Goal: Communication & Community: Answer question/provide support

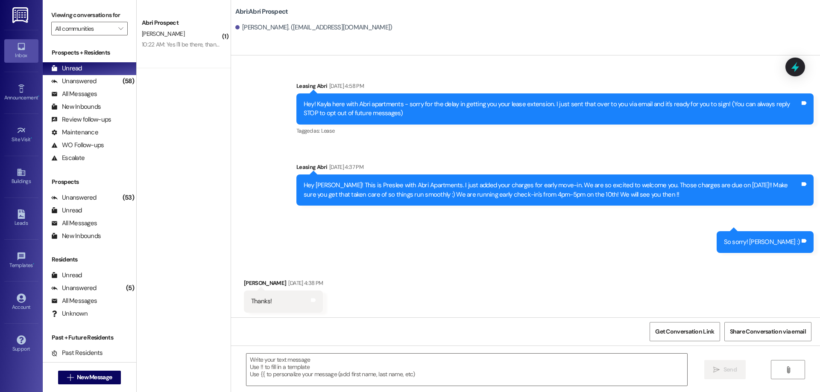
scroll to position [287, 0]
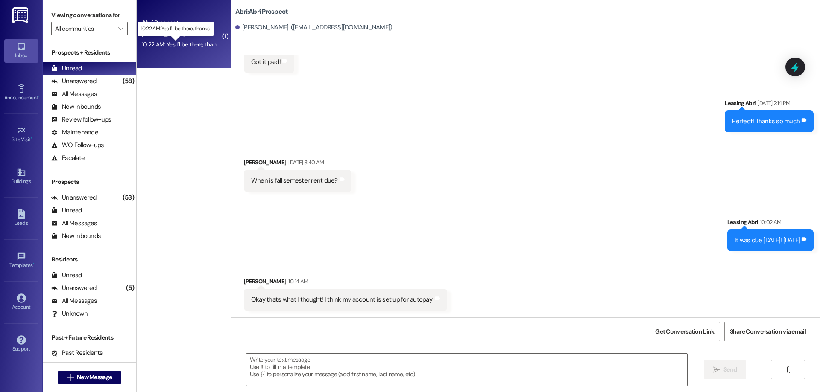
click at [187, 45] on div "10:22 AM: Yes I'll be there, thanks! 10:22 AM: Yes I'll be there, thanks!" at bounding box center [182, 45] width 81 height 8
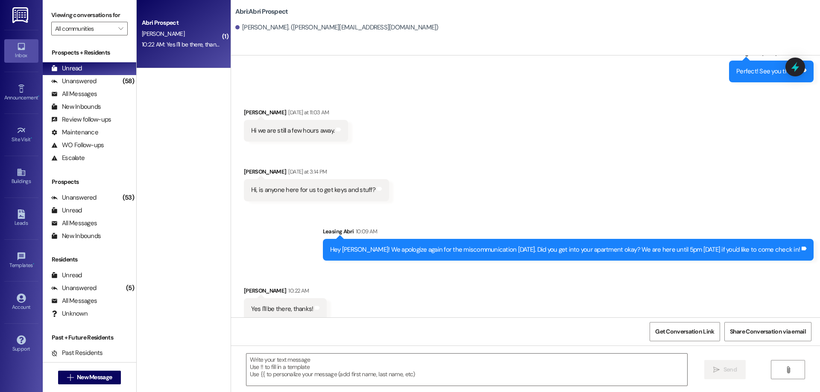
scroll to position [1355, 0]
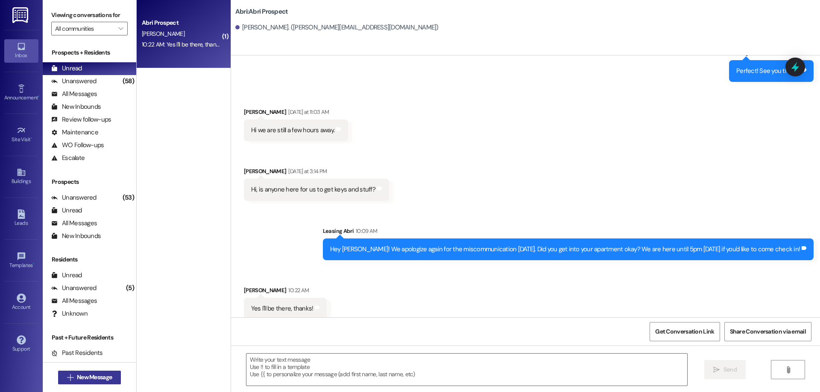
click at [101, 384] on button " New Message" at bounding box center [89, 378] width 63 height 14
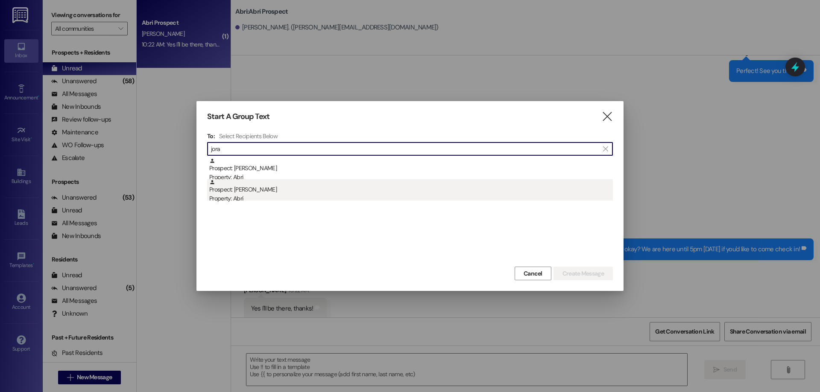
type input "jora"
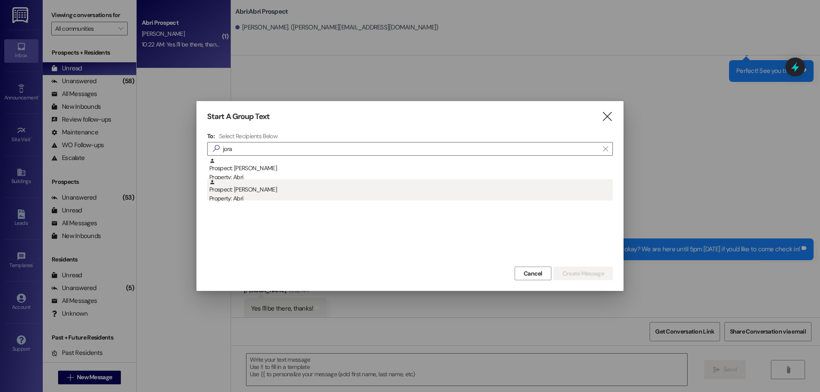
click at [292, 184] on div "Prospect: [PERSON_NAME] Property: Abri" at bounding box center [411, 191] width 404 height 24
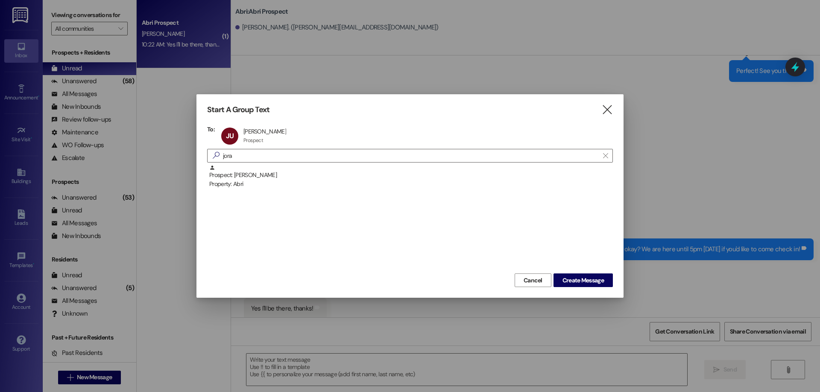
click at [615, 111] on div "Start A Group Text  To: JU [PERSON_NAME] [PERSON_NAME] Prospect Prospect click…" at bounding box center [409, 196] width 427 height 204
click at [610, 108] on icon "" at bounding box center [607, 109] width 12 height 9
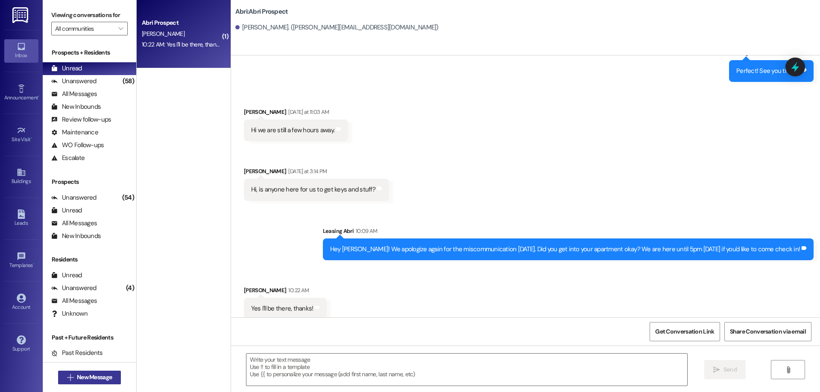
click at [96, 375] on span "New Message" at bounding box center [94, 377] width 35 height 9
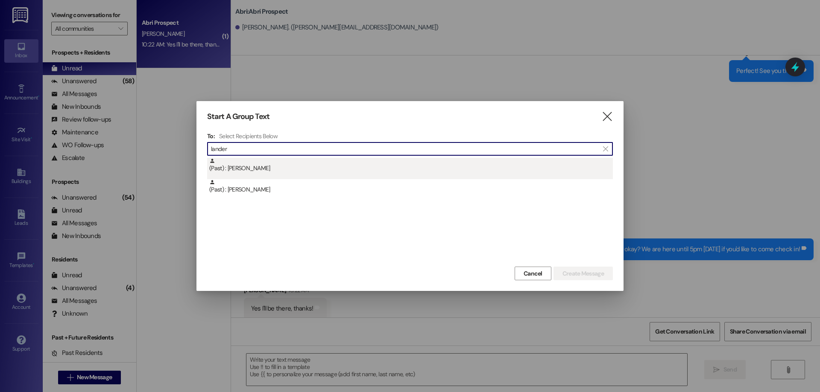
type input "lander"
click at [300, 173] on div "(Past) : [PERSON_NAME]" at bounding box center [411, 165] width 404 height 15
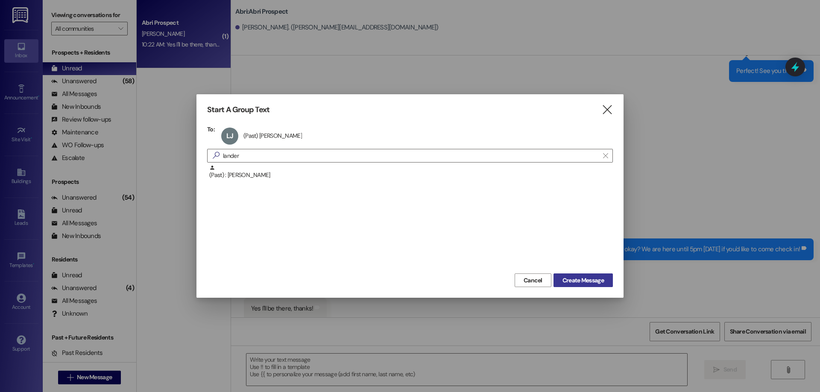
click at [570, 279] on span "Create Message" at bounding box center [582, 280] width 41 height 9
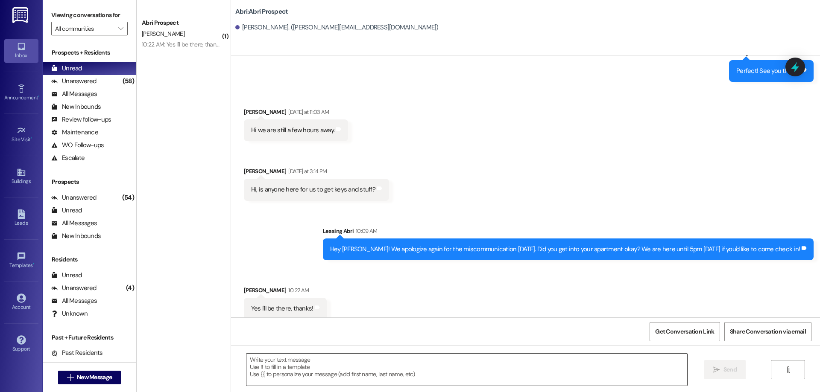
click at [296, 371] on textarea at bounding box center [466, 370] width 441 height 32
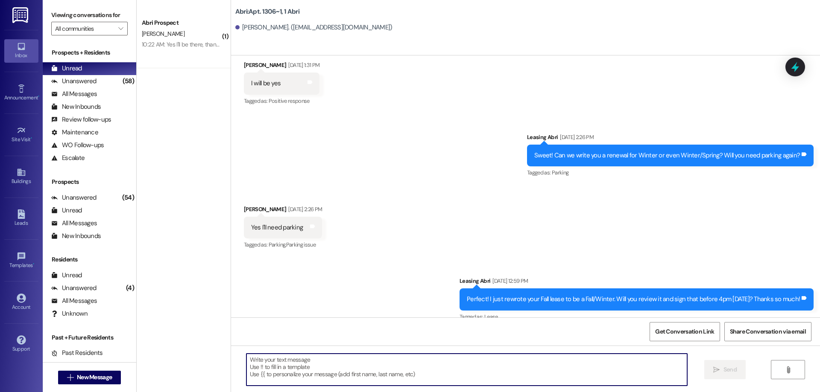
scroll to position [13505, 0]
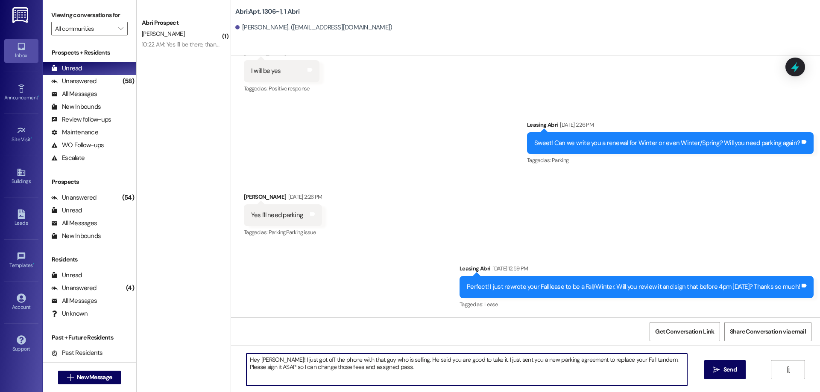
type textarea "Hey [PERSON_NAME]! I just got off the phone with that guy who is selling. He sa…"
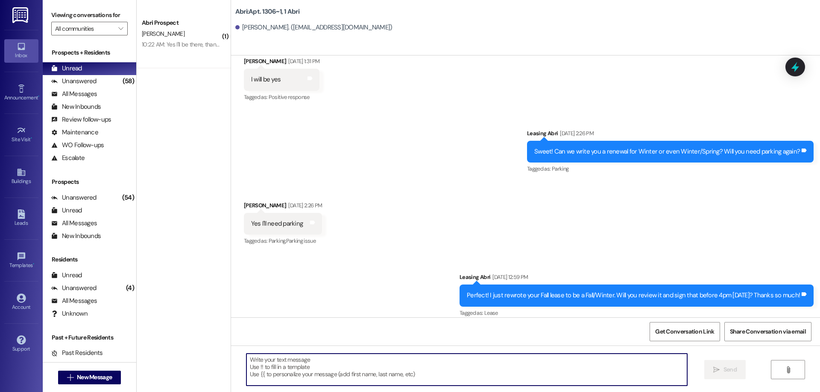
scroll to position [13632, 0]
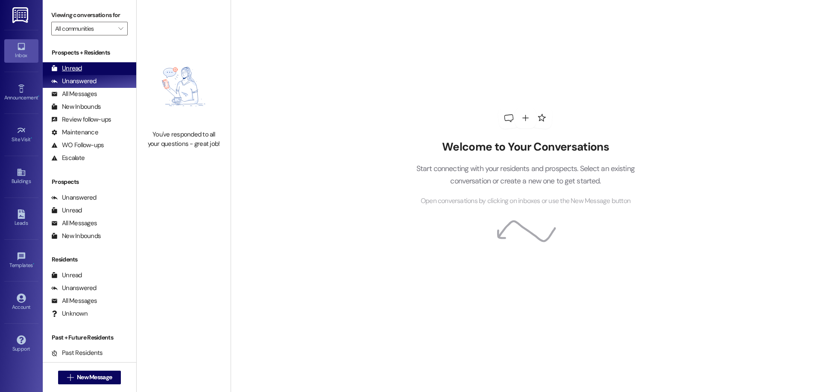
click at [77, 67] on div "Unread" at bounding box center [66, 68] width 31 height 9
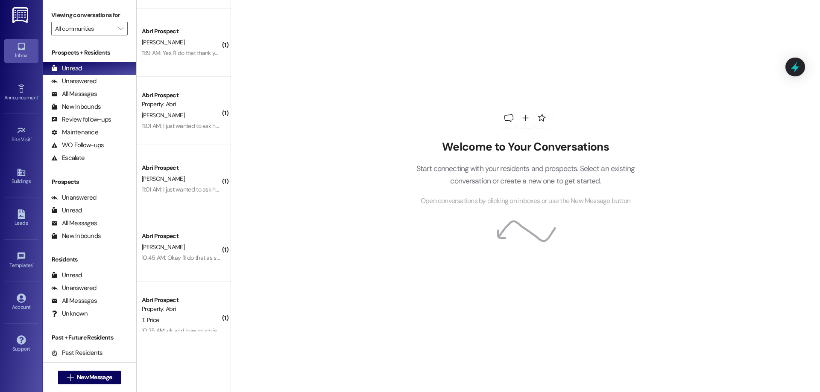
scroll to position [283, 0]
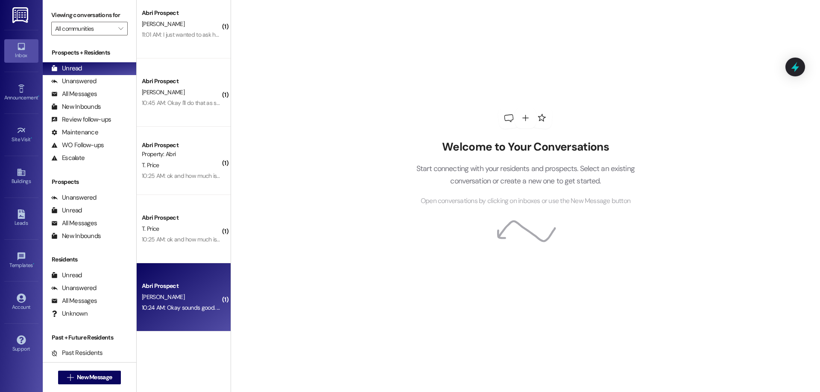
click at [184, 291] on div "Abri Prospect" at bounding box center [181, 286] width 79 height 9
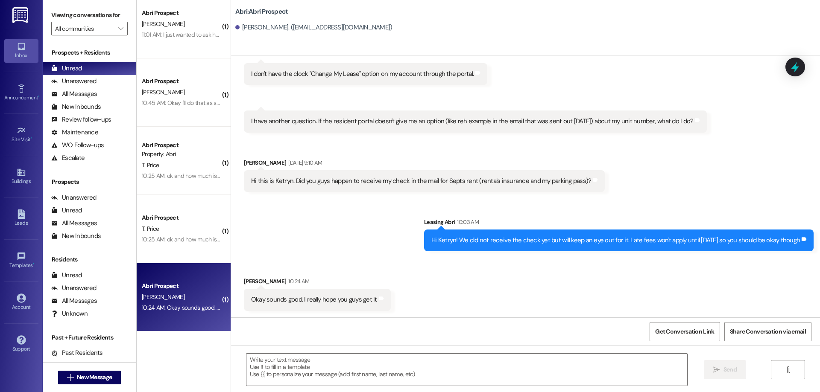
scroll to position [1646, 0]
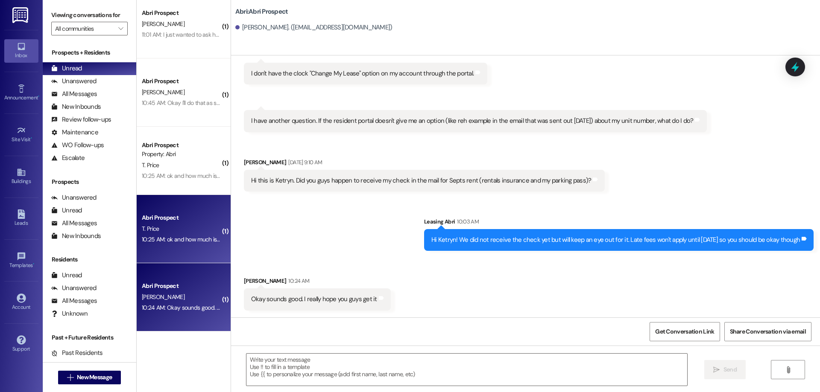
click at [190, 244] on div "10:25 AM: ok and how much is it again for the whole semester with the parking p…" at bounding box center [181, 239] width 81 height 11
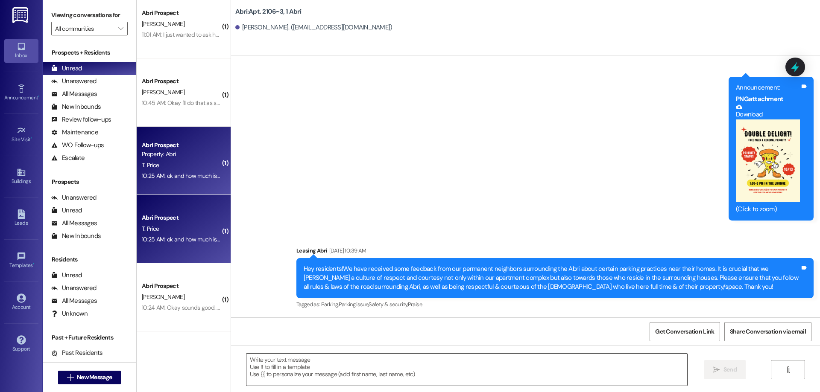
scroll to position [17680, 0]
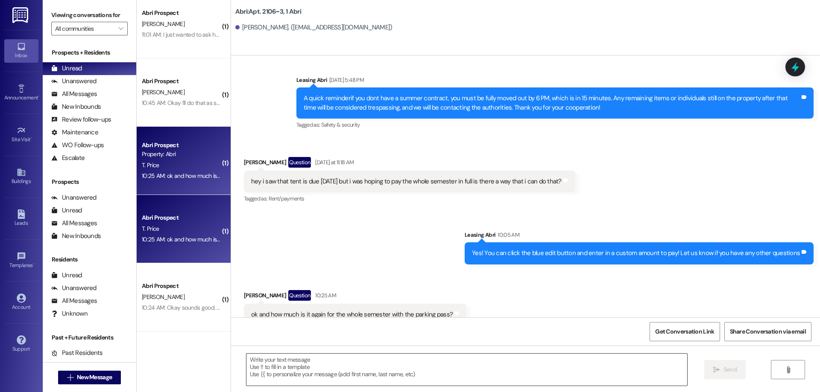
click at [407, 369] on textarea at bounding box center [466, 370] width 441 height 32
click at [401, 367] on textarea at bounding box center [466, 370] width 441 height 32
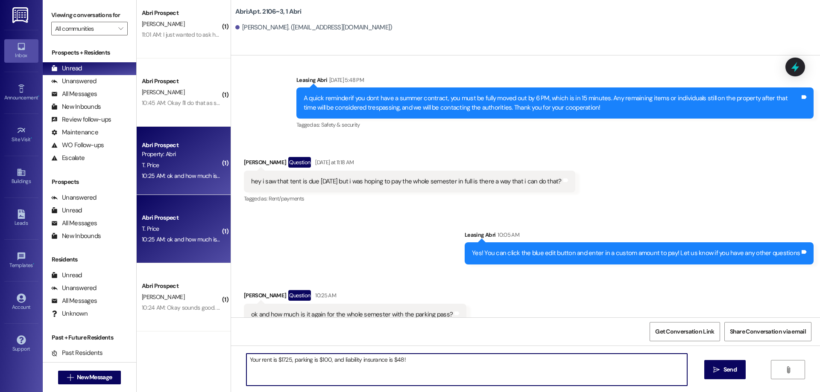
type textarea "Your rent is $1725, parking is $100, and liability insurance is $48!"
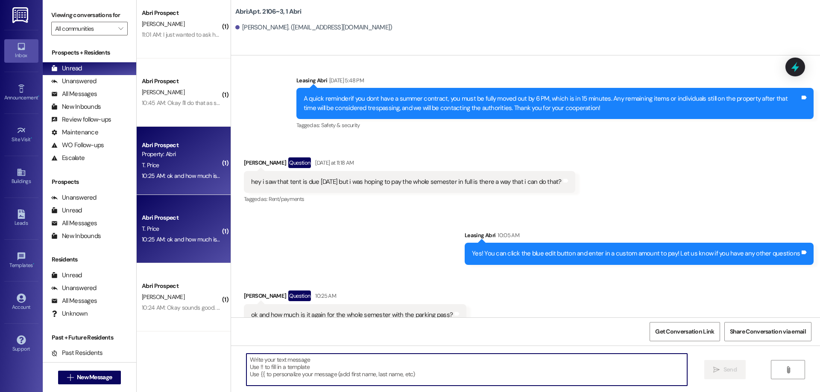
scroll to position [17740, 0]
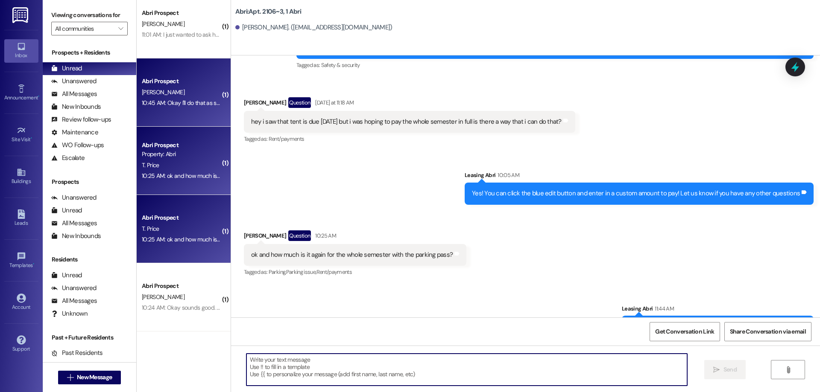
click at [171, 107] on div "10:45 AM: Okay I'll do that as soon as I can 10:45 AM: Okay I'll do that as soo…" at bounding box center [181, 103] width 81 height 11
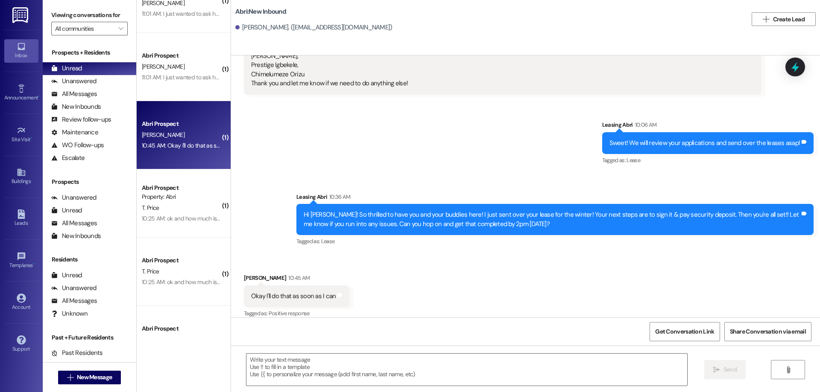
scroll to position [198, 0]
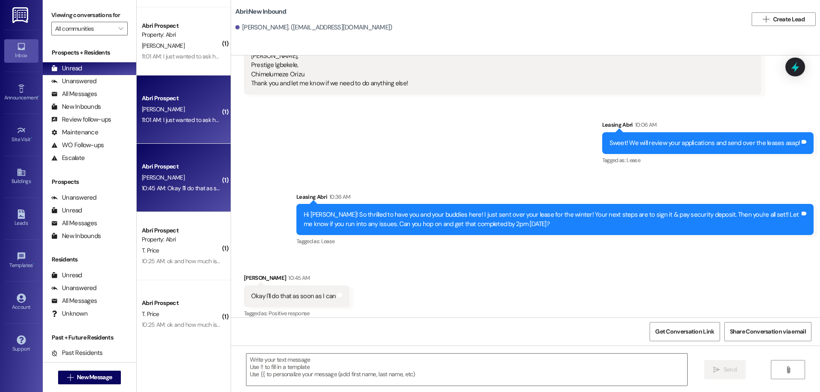
click at [166, 129] on div "Abri Prospect T. Vaughn 11:01 AM: I just wanted to ask how much I would need to…" at bounding box center [184, 110] width 94 height 68
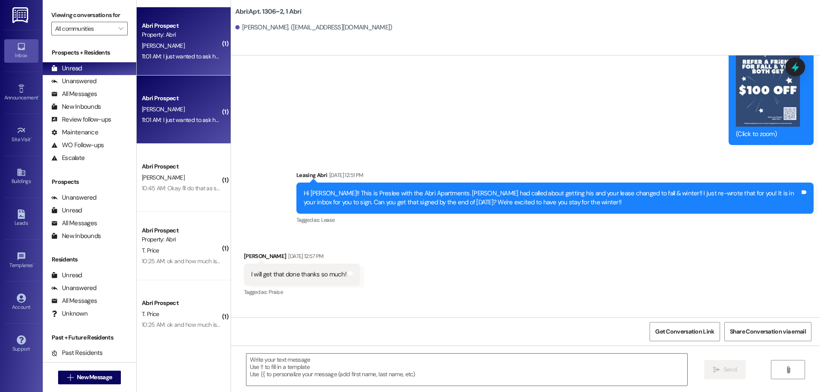
scroll to position [12468, 0]
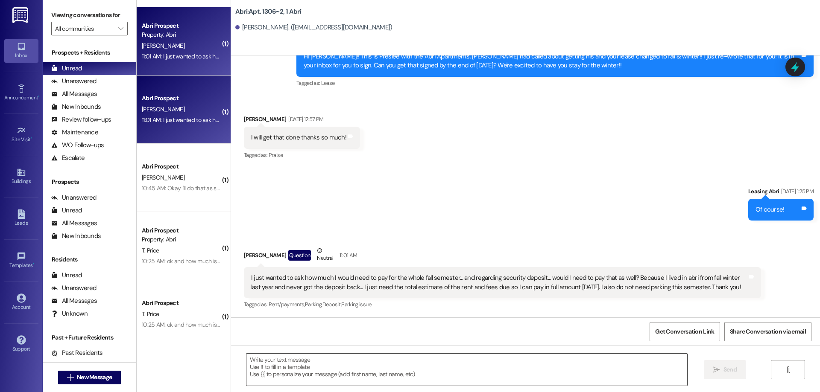
click at [434, 370] on textarea at bounding box center [466, 370] width 441 height 32
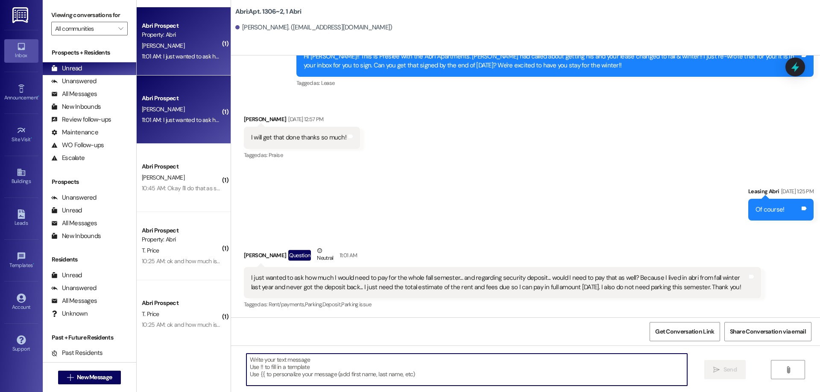
click at [527, 374] on textarea at bounding box center [466, 370] width 441 height 32
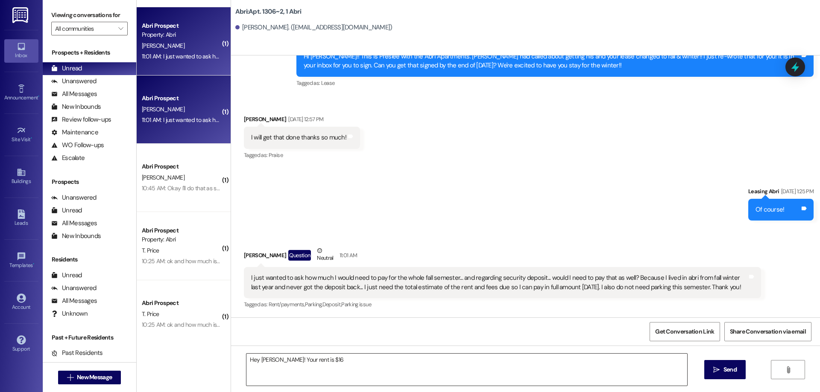
click at [359, 363] on textarea "Hey Trever! Your rent is $16" at bounding box center [466, 370] width 441 height 32
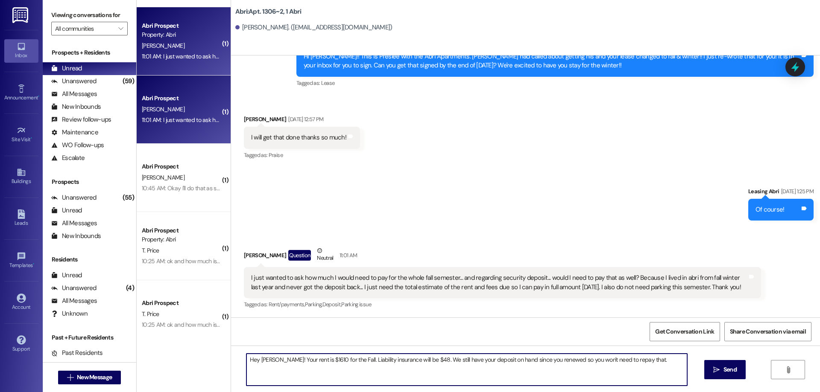
type textarea "Hey Trever! Your rent is $1610 for the Fall. Liability insurance will be $48. W…"
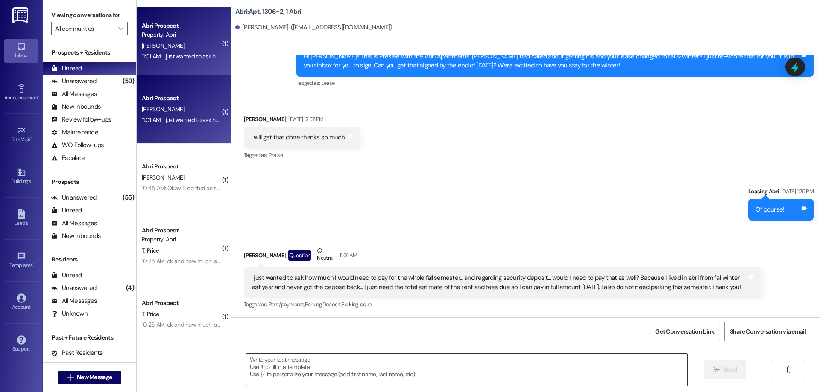
click at [463, 359] on textarea at bounding box center [466, 370] width 441 height 32
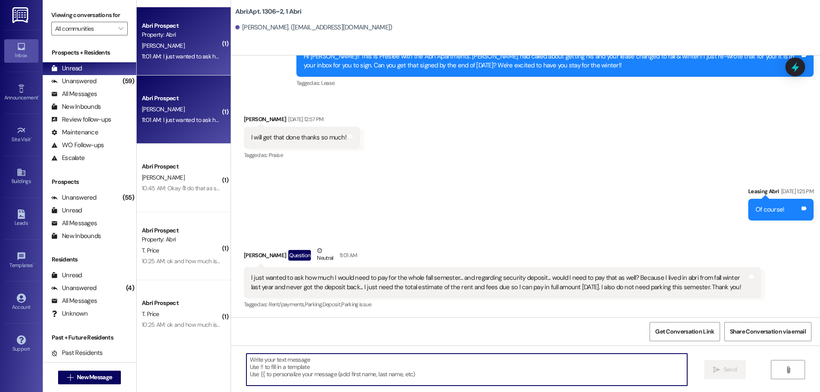
paste textarea "Hi Trever, Thanks for checking in! For Fall, your rent will be $1,610, and liab…"
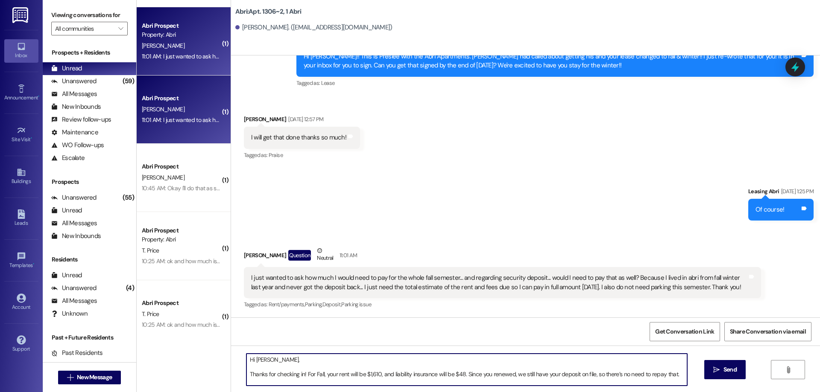
scroll to position [7, 0]
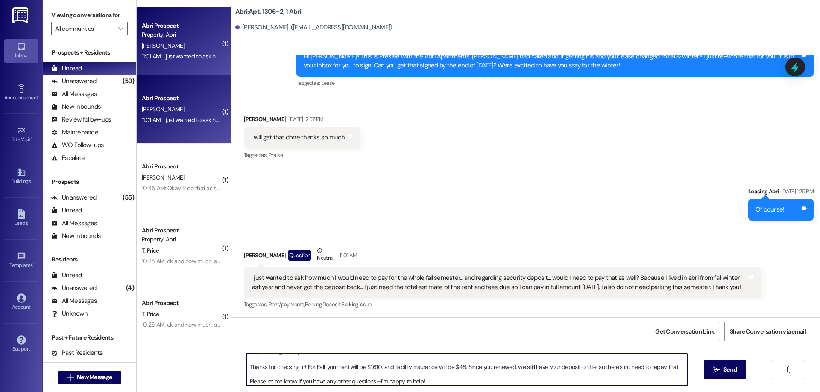
click at [246, 369] on textarea "Hi Trever, Thanks for checking in! For Fall, your rent will be $1,610, and liab…" at bounding box center [466, 370] width 441 height 32
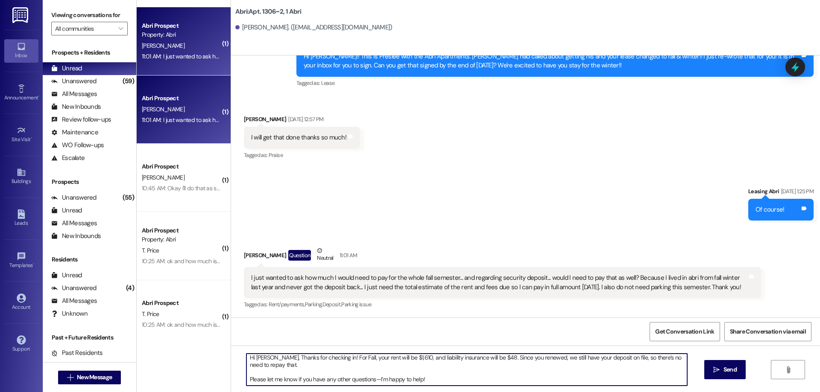
click at [246, 381] on textarea "Hi Trever, Thanks for checking in! For Fall, your rent will be $1,610, and liab…" at bounding box center [466, 370] width 441 height 32
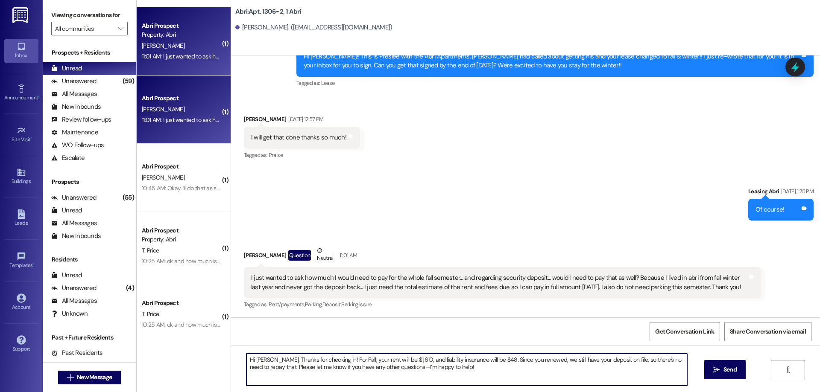
click at [477, 368] on textarea "Hi Trever, Thanks for checking in! For Fall, your rent will be $1,610, and liab…" at bounding box center [466, 370] width 441 height 32
type textarea "Hi Trever, Thanks for checking in! For Fall, your rent will be $1,610, and liab…"
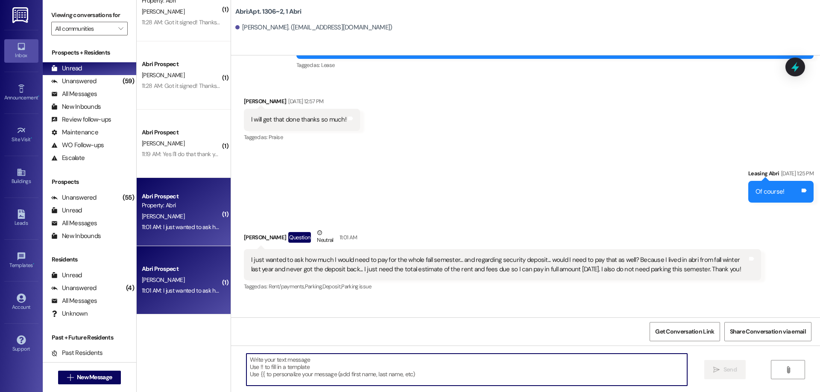
scroll to position [12536, 0]
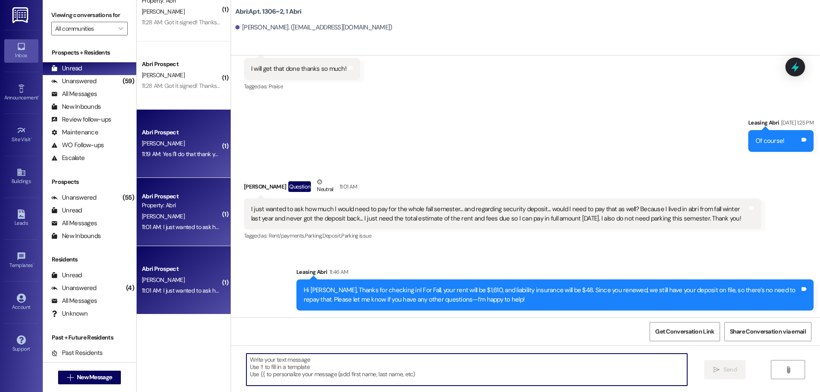
click at [184, 156] on div "11:19 AM: Yes I'll do that thank you 11:19 AM: Yes I'll do that thank you" at bounding box center [181, 154] width 79 height 8
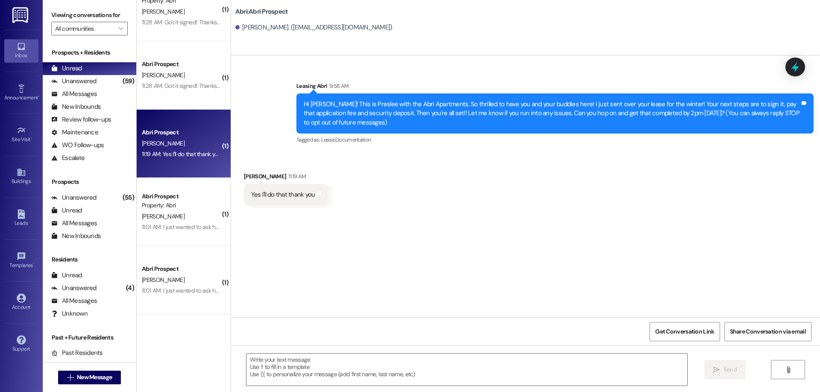
scroll to position [0, 0]
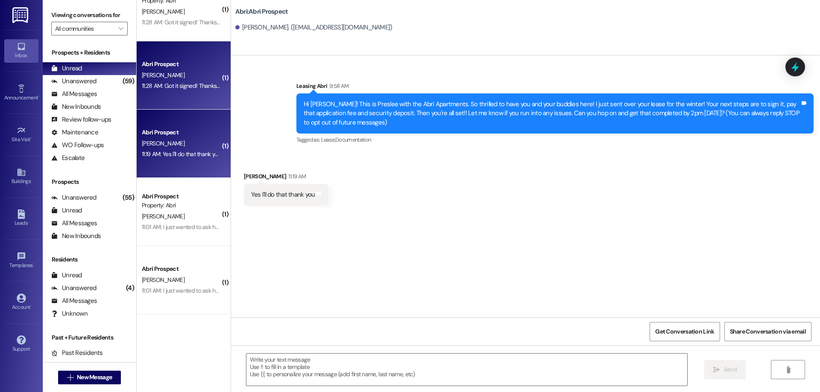
click at [164, 82] on div "11:28 AM: Got it signed! Thanks so much for that. 11:28 AM: Got it signed! Than…" at bounding box center [181, 86] width 81 height 11
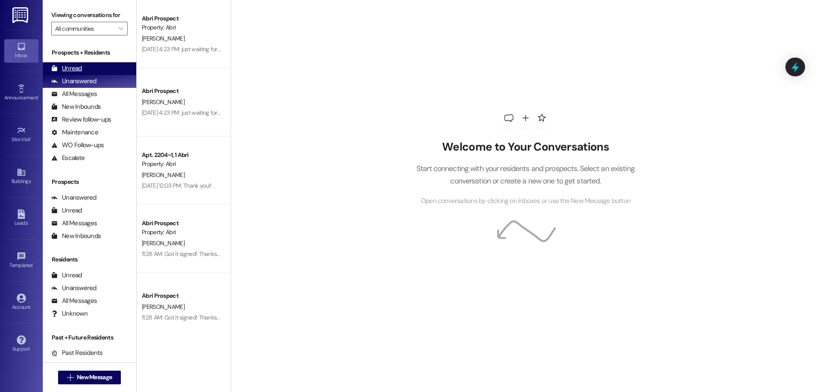
click at [85, 70] on div "Unread (0)" at bounding box center [90, 68] width 94 height 13
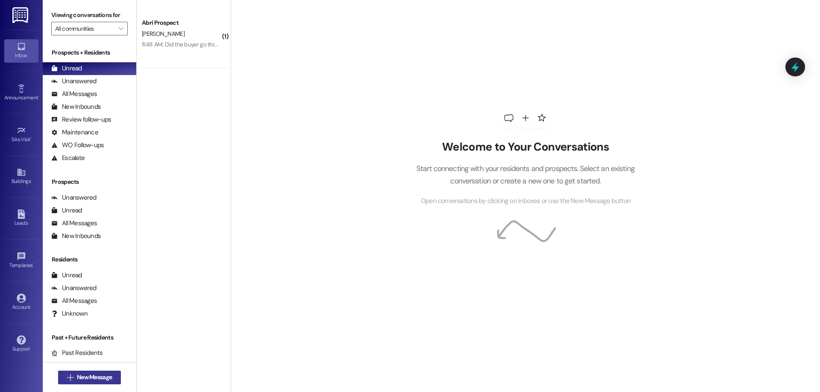
click at [105, 380] on span "New Message" at bounding box center [94, 377] width 35 height 9
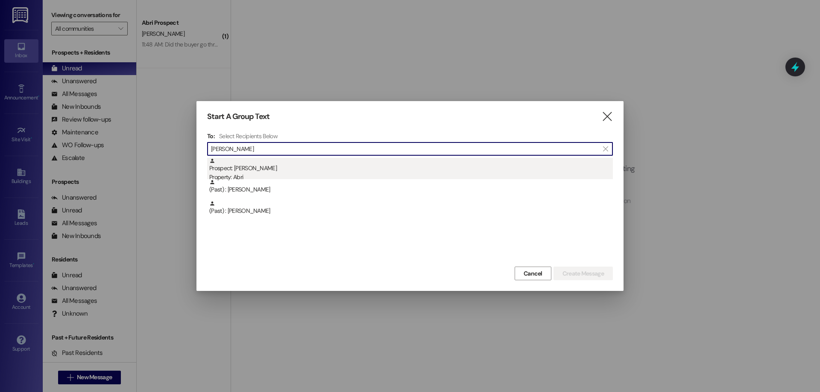
type input "elia f"
click at [317, 164] on div "Prospect: Elia Fadhili Property: Abri" at bounding box center [411, 170] width 404 height 24
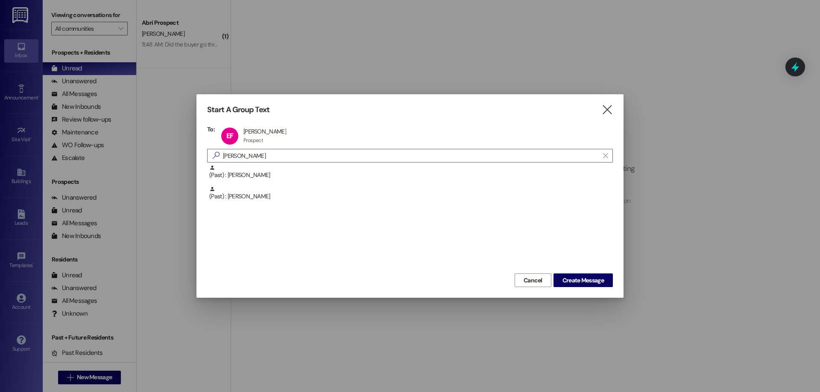
click at [577, 272] on div "Cancel Create Message" at bounding box center [410, 280] width 406 height 16
click at [580, 279] on span "Create Message" at bounding box center [582, 280] width 41 height 9
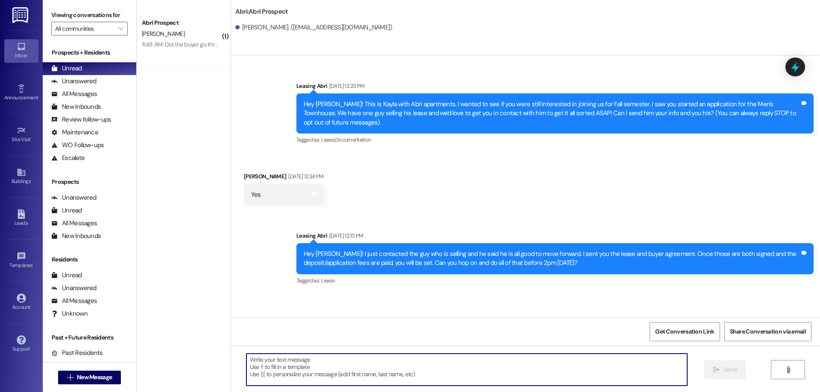
click at [312, 364] on textarea at bounding box center [466, 370] width 441 height 32
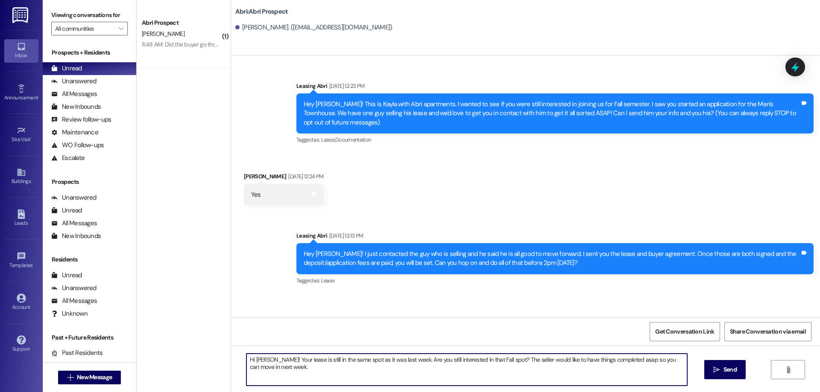
type textarea "Hi Elia! Your lease is still in the same spot as it was last week. Are you stil…"
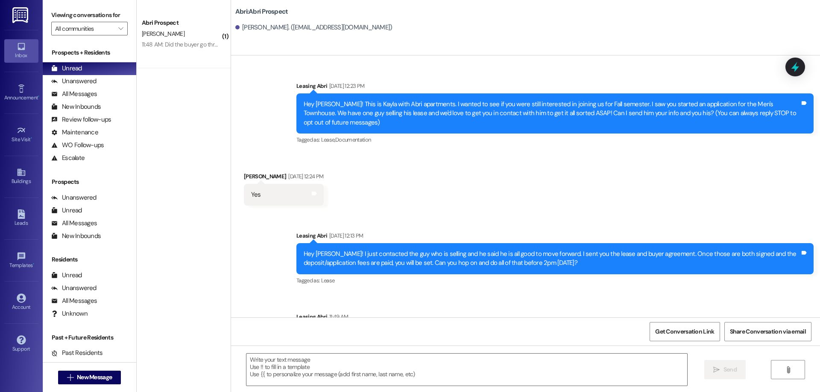
click at [171, 41] on div "11:48 AM: Did the buyer go through and get the transfer completed? 11:48 AM: Di…" at bounding box center [225, 45] width 167 height 8
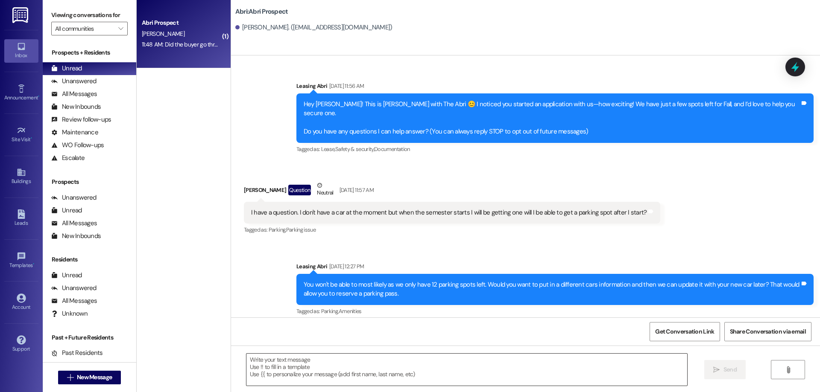
scroll to position [1604, 0]
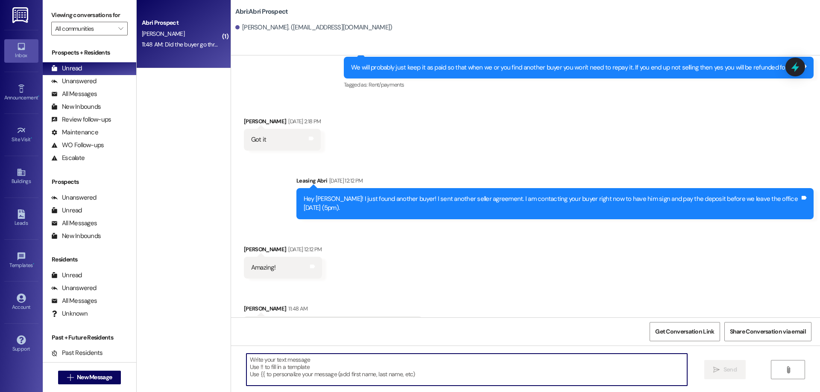
click at [301, 375] on textarea at bounding box center [466, 370] width 441 height 32
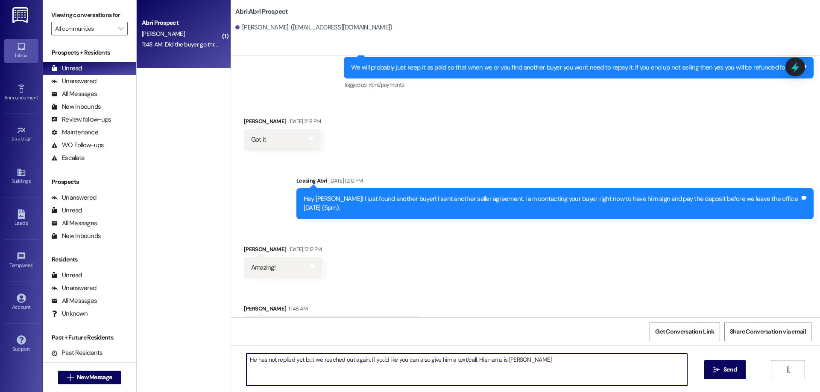
paste textarea "(986) 279-2498"
type textarea "He has not replied yet but we reached out again. If you'd like you can also giv…"
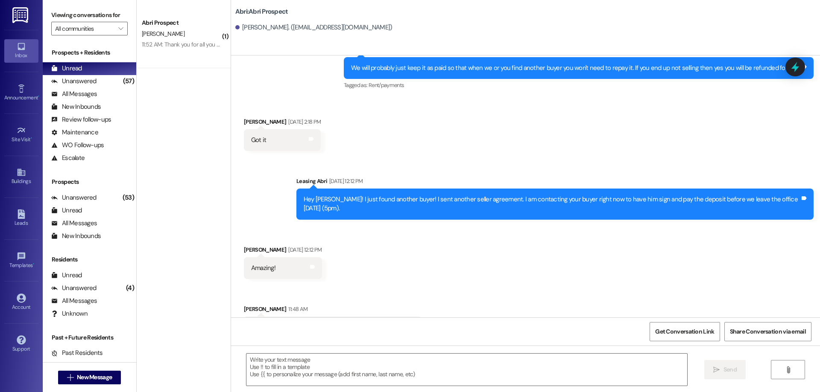
scroll to position [1664, 0]
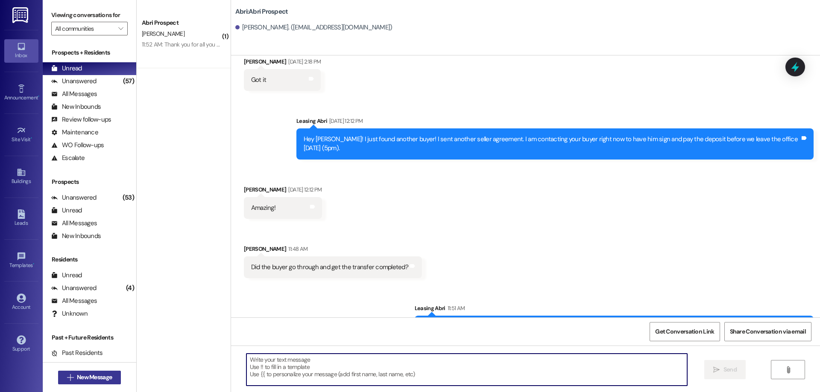
click at [99, 377] on span "New Message" at bounding box center [94, 377] width 35 height 9
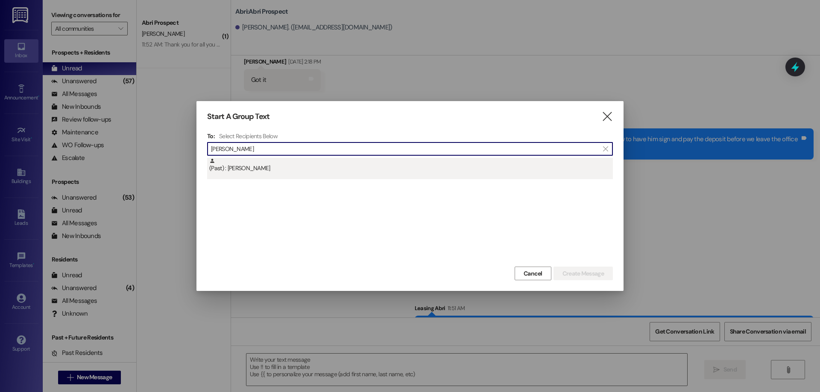
type input "ella naylo"
click at [341, 177] on div "(Past) : Ella Naylor" at bounding box center [410, 168] width 406 height 21
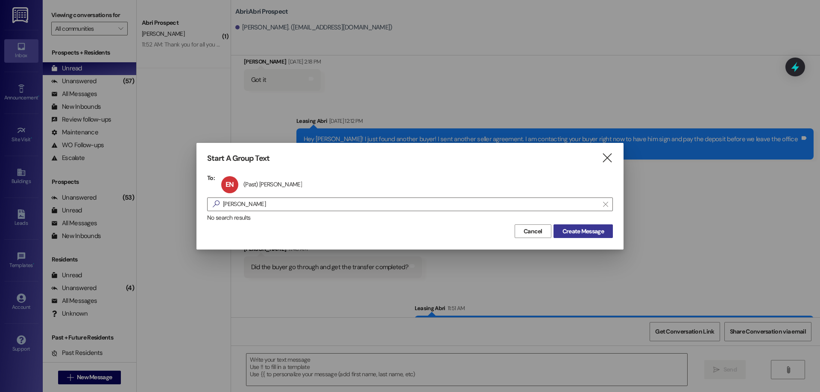
click at [563, 226] on button "Create Message" at bounding box center [583, 232] width 59 height 14
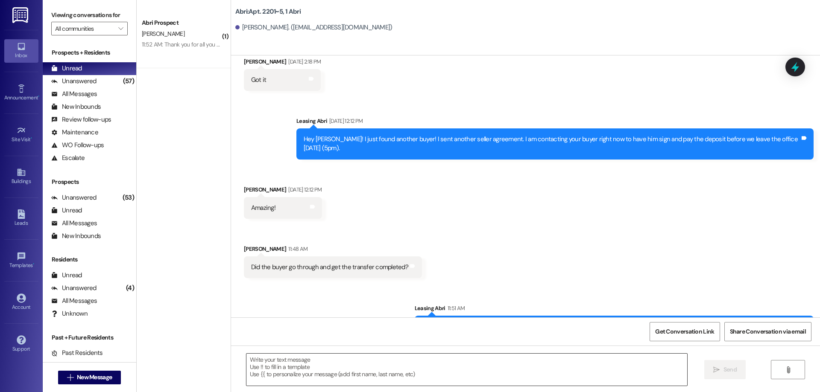
click at [305, 360] on textarea at bounding box center [466, 370] width 441 height 32
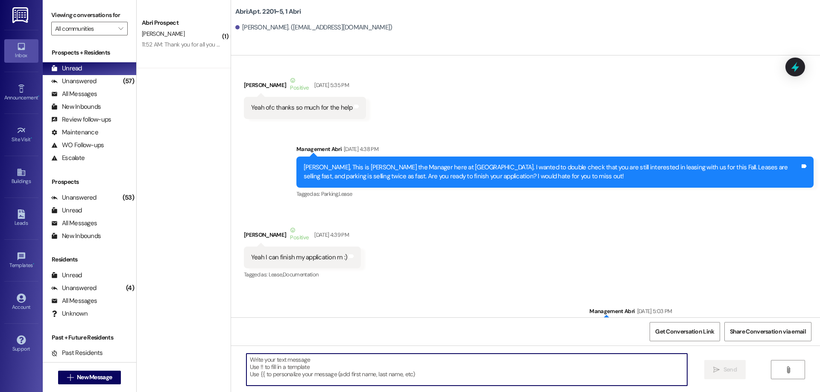
scroll to position [17937, 0]
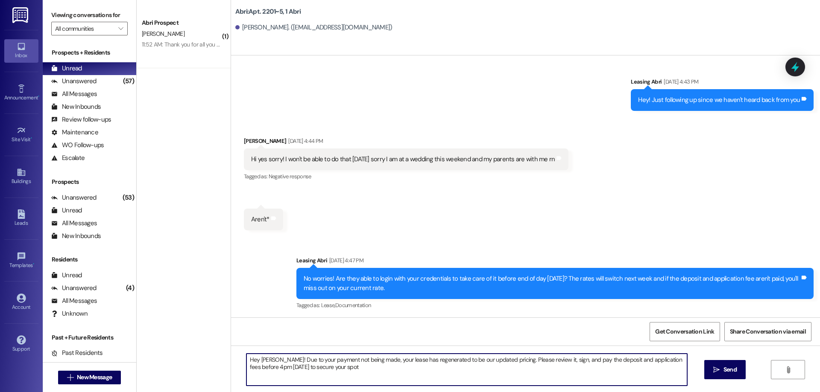
type textarea "Hey Ella! Due to your payment not being made, your lease has regenerated to be …"
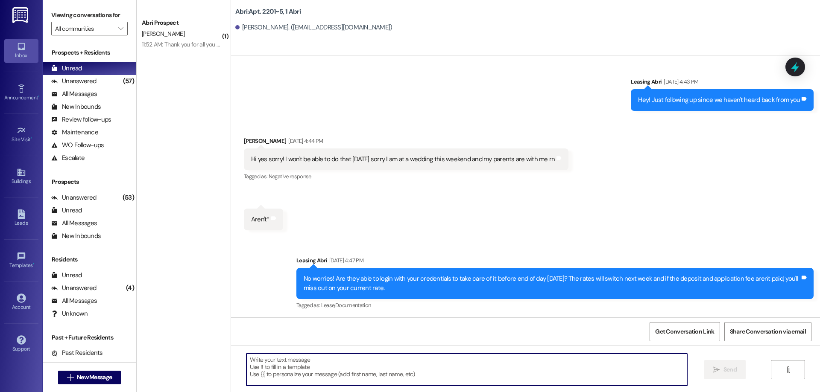
scroll to position [17937, 0]
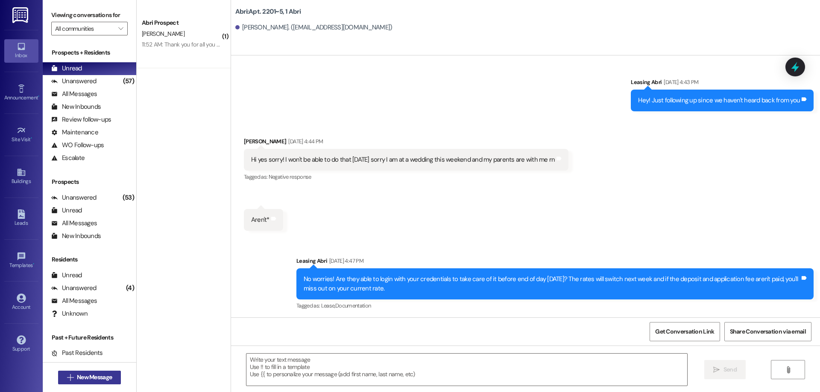
click at [107, 377] on span "New Message" at bounding box center [94, 377] width 35 height 9
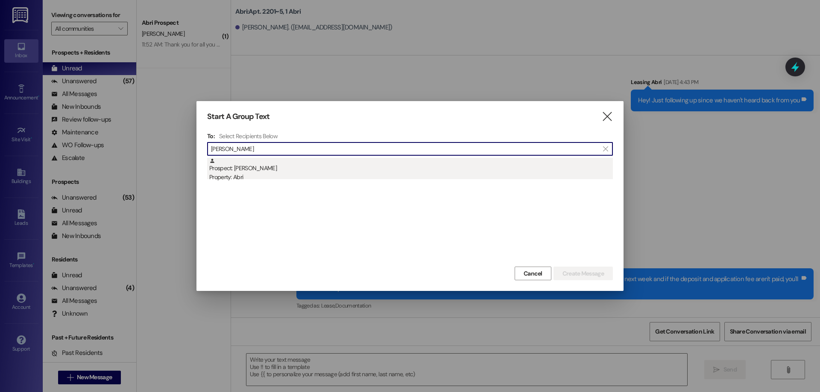
type input "serna"
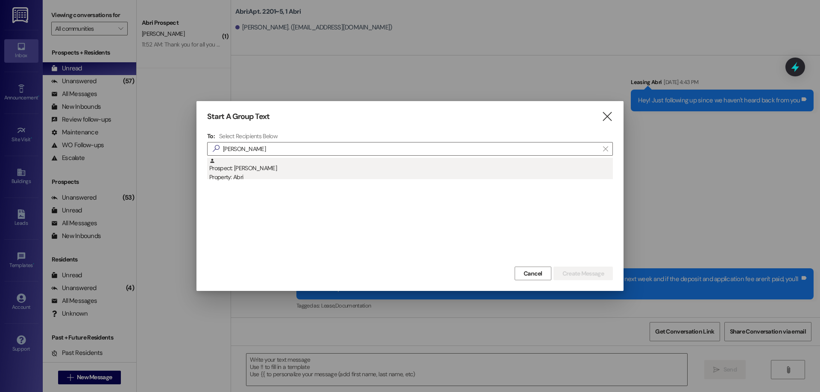
click at [407, 161] on div "Prospect: Elizabeth Serna Property: Abri" at bounding box center [411, 170] width 404 height 24
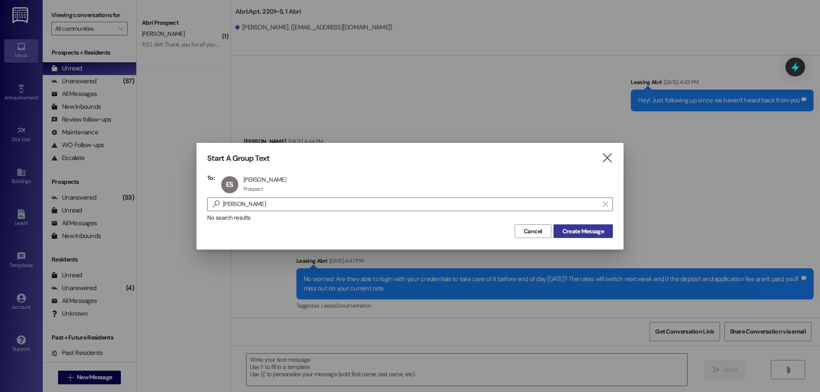
click at [577, 233] on span "Create Message" at bounding box center [582, 231] width 41 height 9
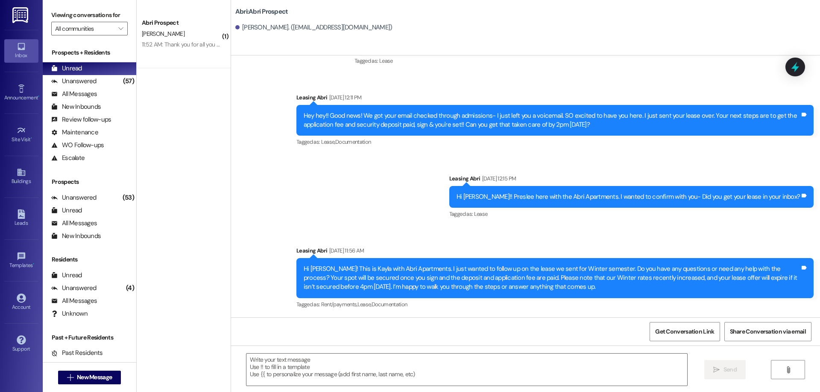
scroll to position [654, 0]
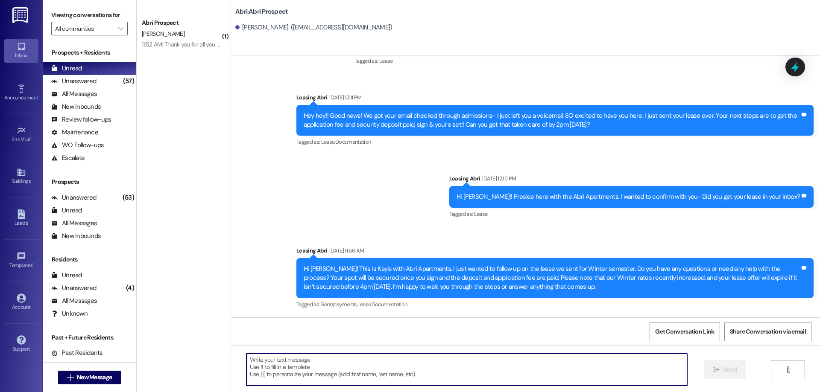
click at [455, 378] on textarea at bounding box center [466, 370] width 441 height 32
